Goal: Transaction & Acquisition: Subscribe to service/newsletter

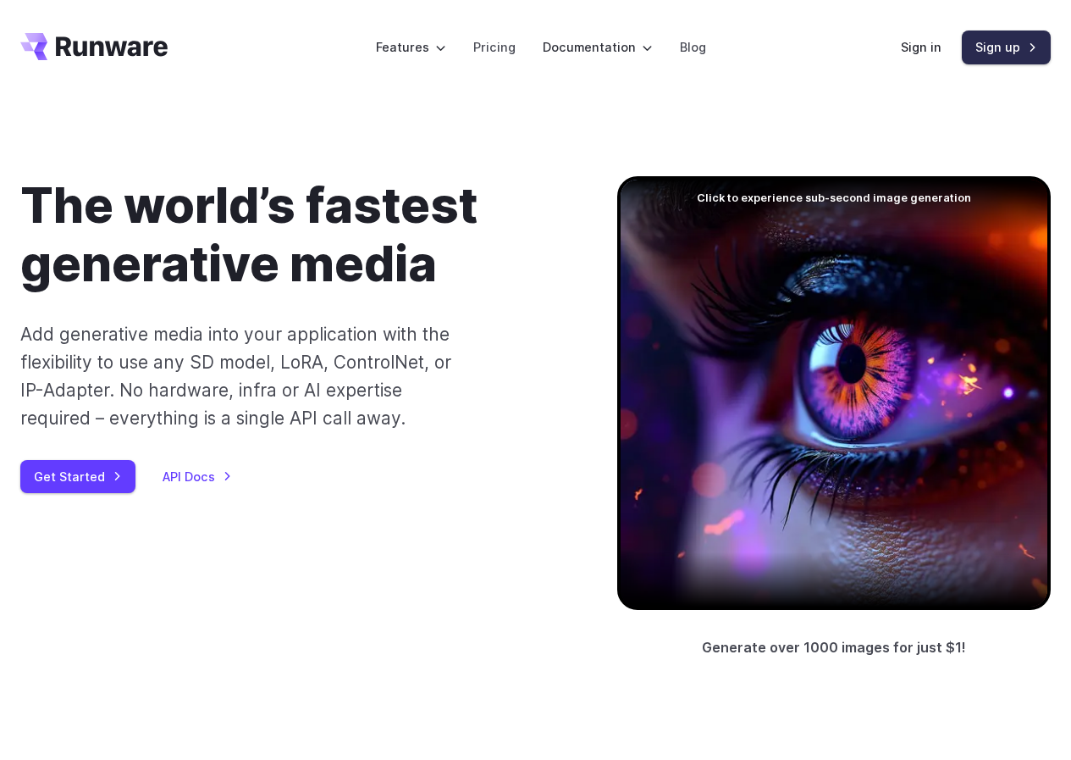
click at [996, 55] on link "Sign up" at bounding box center [1006, 46] width 89 height 33
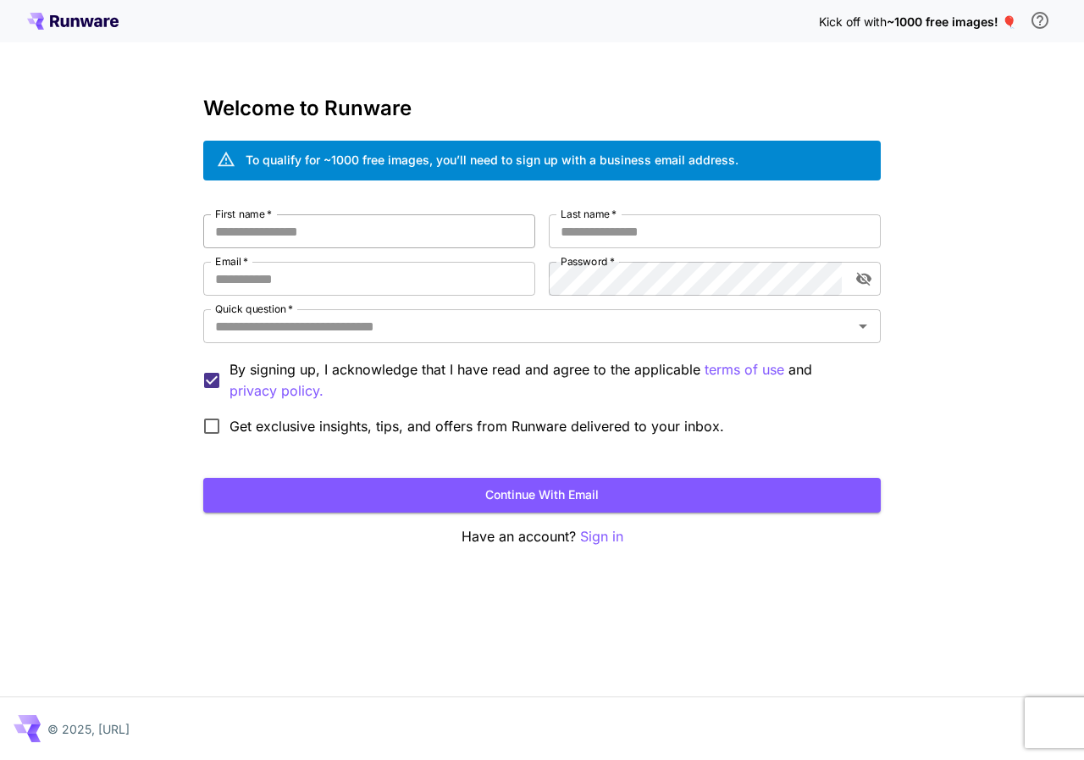
click at [500, 234] on input "First name   *" at bounding box center [369, 231] width 332 height 34
click at [600, 231] on input "Last name   *" at bounding box center [715, 231] width 332 height 34
click at [466, 291] on input "Email   *" at bounding box center [369, 279] width 332 height 34
